Goal: Obtain resource: Download file/media

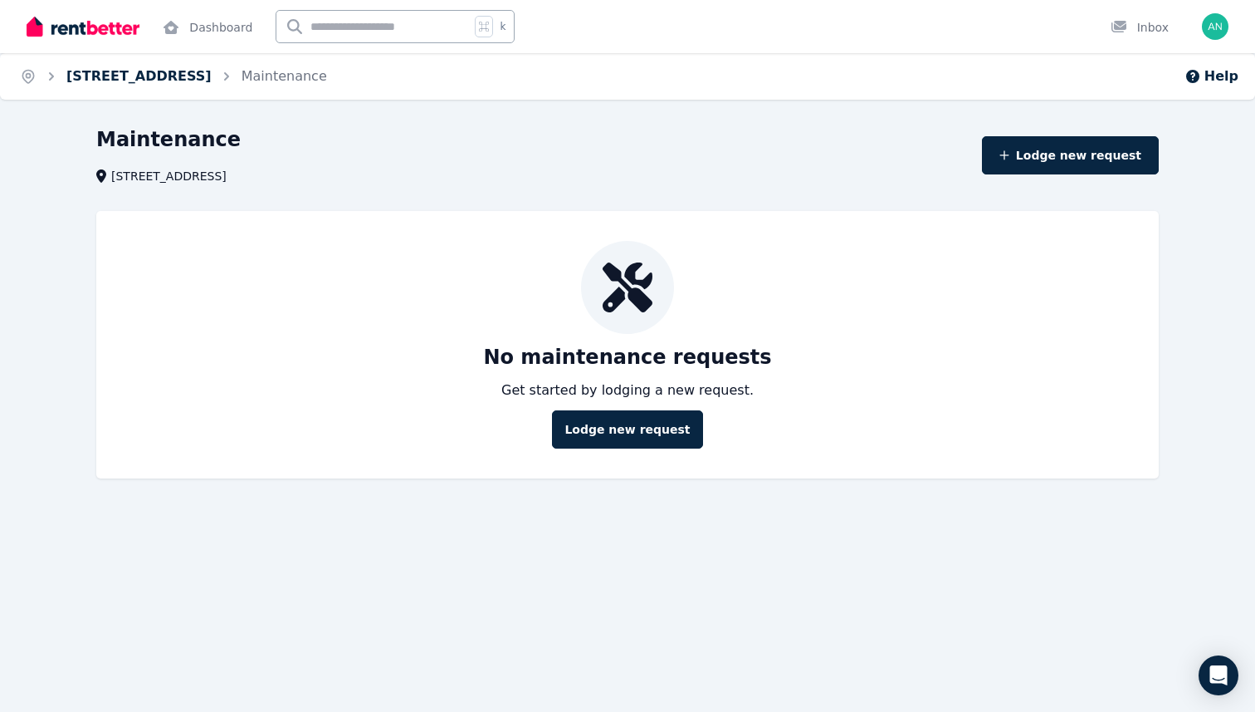
click at [212, 72] on link "[STREET_ADDRESS]" at bounding box center [138, 76] width 145 height 16
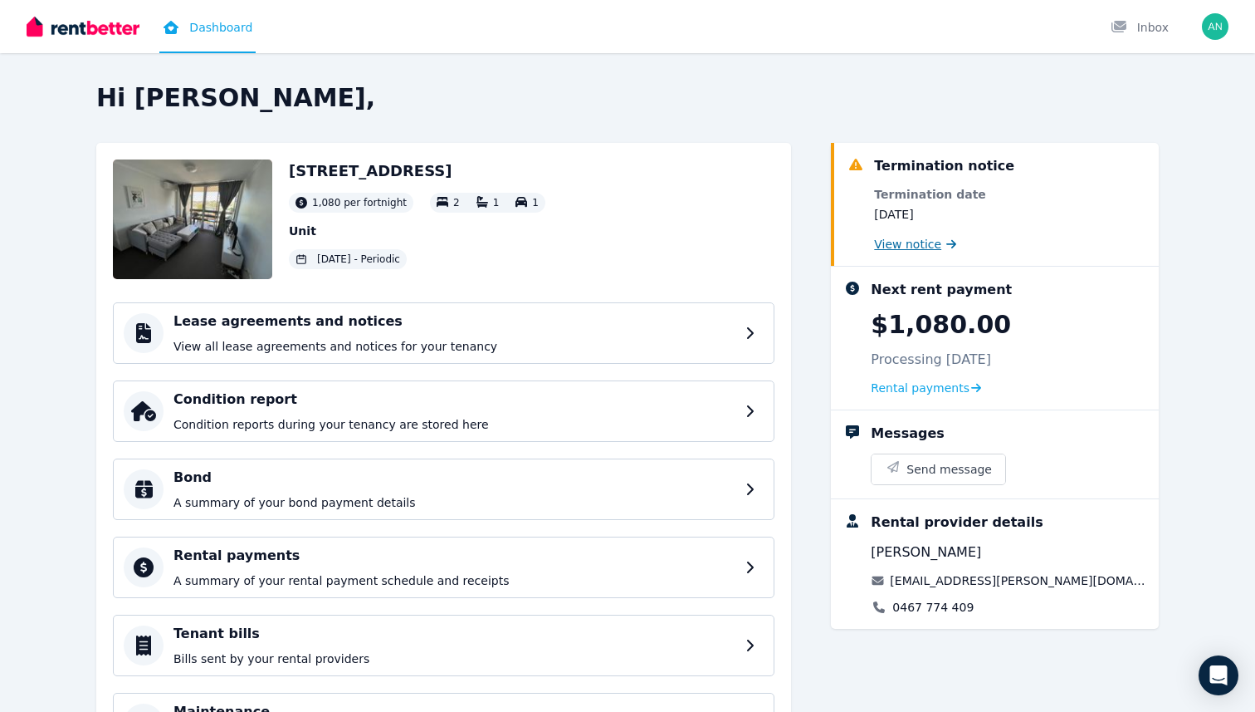
click at [907, 238] on span "View notice" at bounding box center [907, 244] width 67 height 17
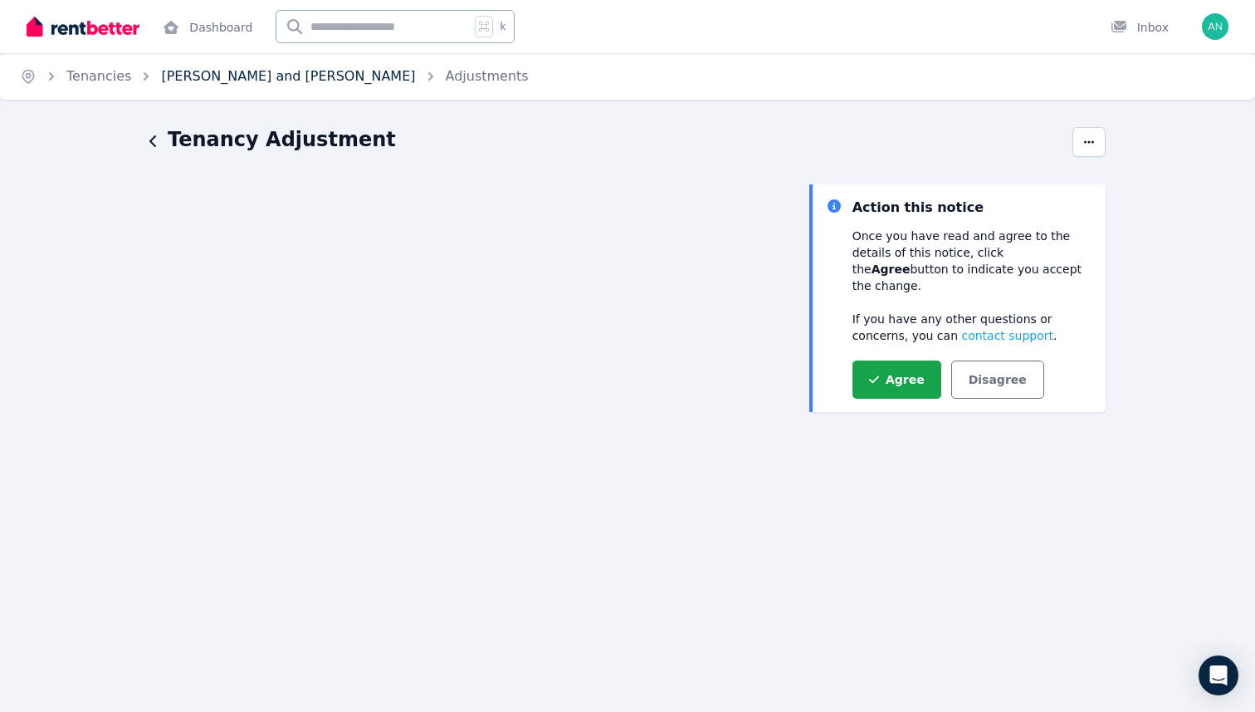
click at [316, 79] on link "[PERSON_NAME] and [PERSON_NAME]" at bounding box center [288, 76] width 254 height 16
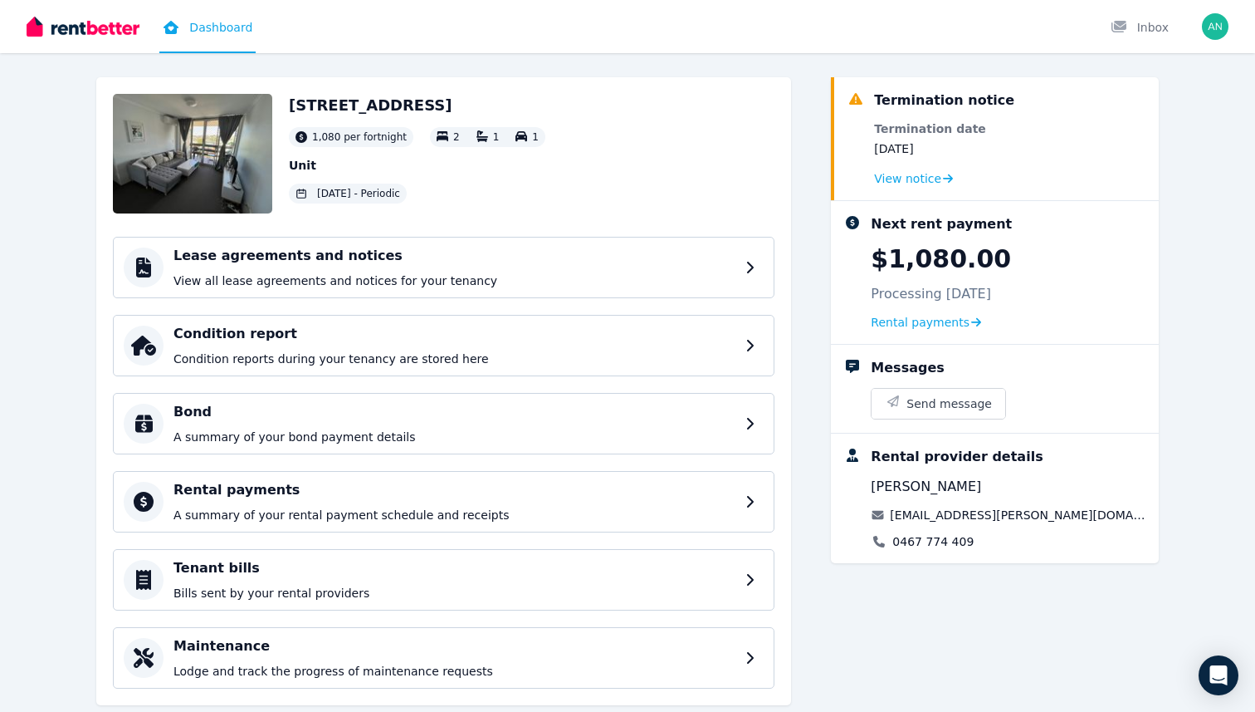
scroll to position [69, 0]
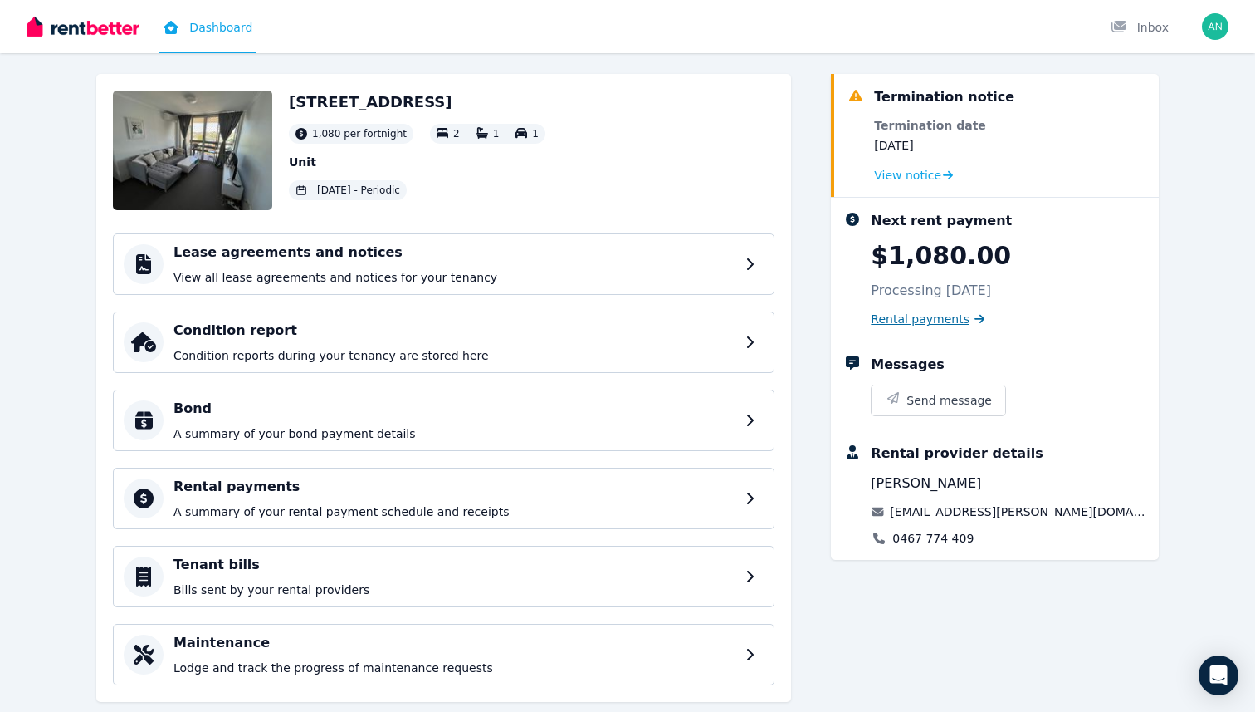
click at [910, 318] on span "Rental payments" at bounding box center [920, 319] width 99 height 17
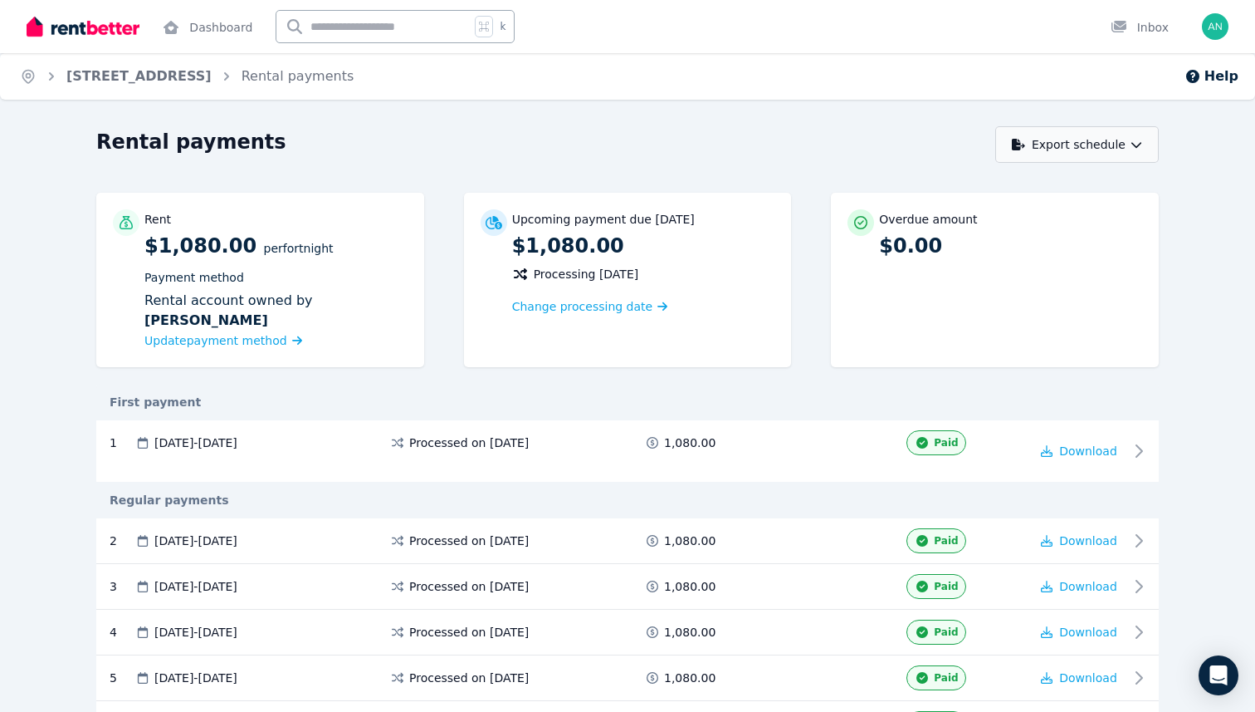
click at [1139, 142] on icon "button" at bounding box center [1137, 145] width 12 height 12
click at [1083, 182] on div "PDF" at bounding box center [1078, 187] width 141 height 17
